Goal: Find specific page/section: Find specific page/section

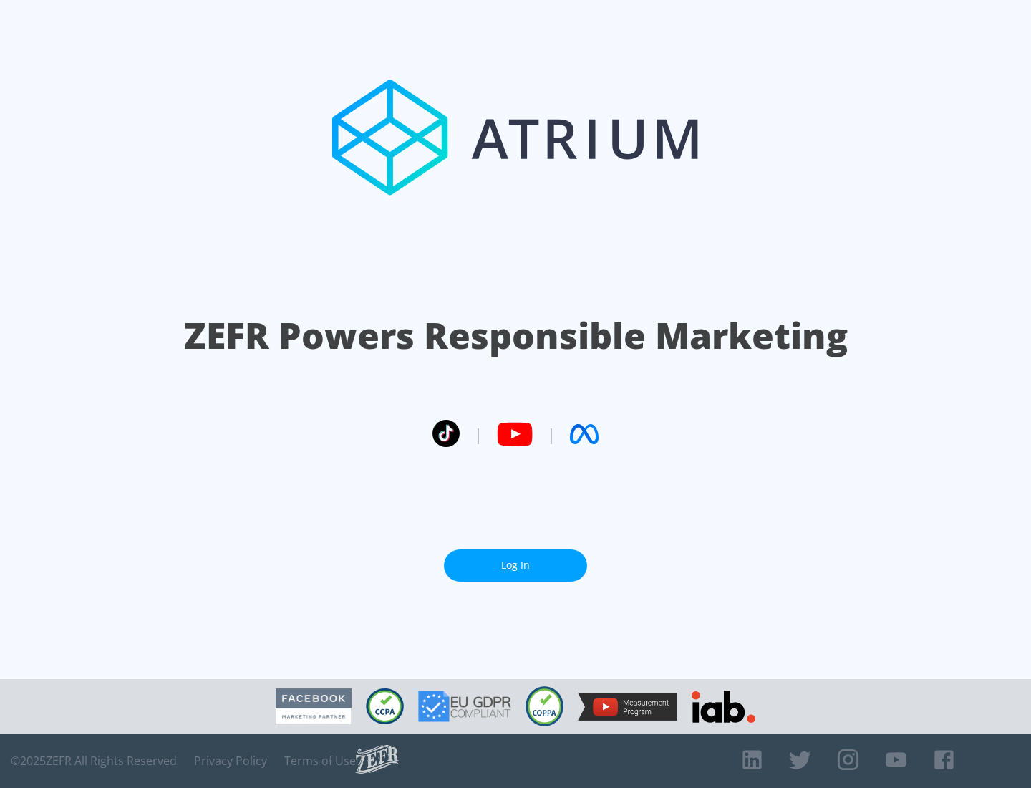
click at [516, 559] on link "Log In" at bounding box center [515, 565] width 143 height 32
